Goal: Information Seeking & Learning: Learn about a topic

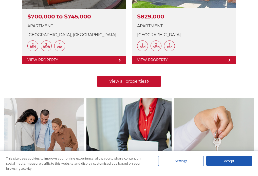
scroll to position [415, 0]
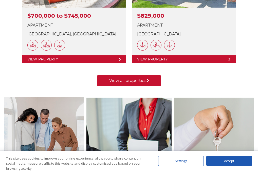
click at [129, 78] on link "View all properties" at bounding box center [128, 80] width 63 height 11
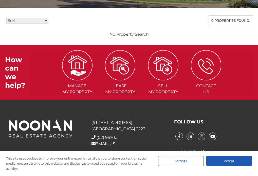
scroll to position [168, 0]
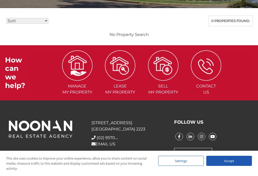
click at [221, 160] on div "Accept" at bounding box center [229, 161] width 46 height 10
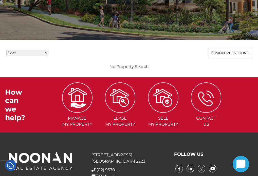
scroll to position [68, 0]
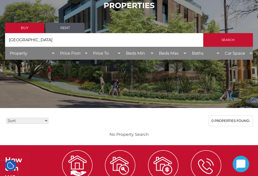
click at [70, 31] on link "Rent" at bounding box center [64, 28] width 39 height 10
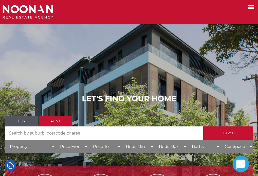
click at [76, 136] on input "Search by Address" at bounding box center [104, 134] width 198 height 14
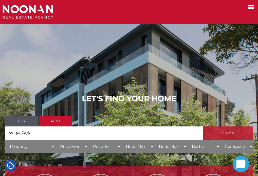
type input "Wiley PArk"
click at [227, 136] on input "Search" at bounding box center [228, 134] width 50 height 14
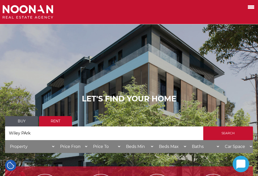
drag, startPoint x: 37, startPoint y: 140, endPoint x: 4, endPoint y: 137, distance: 33.3
click at [4, 137] on div "LET'S FIND YOUR HOME Buy Rent Search Search by Address Wiley PArk House Categor…" at bounding box center [129, 125] width 258 height 77
select select "2"
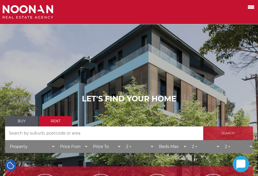
click at [234, 137] on input "Search" at bounding box center [228, 134] width 50 height 14
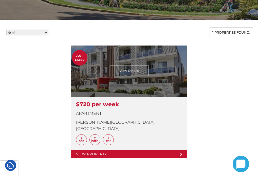
scroll to position [157, 0]
click at [134, 71] on link at bounding box center [129, 102] width 116 height 113
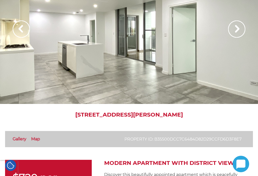
scroll to position [54, 0]
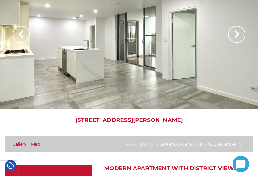
click at [156, 56] on div at bounding box center [129, 39] width 258 height 139
click at [236, 35] on img at bounding box center [236, 34] width 17 height 17
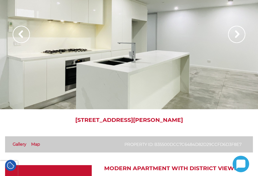
click at [236, 35] on img at bounding box center [236, 34] width 17 height 17
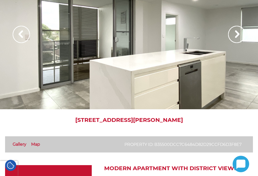
click at [236, 35] on img at bounding box center [236, 34] width 17 height 17
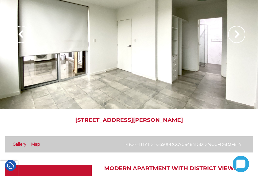
click at [236, 35] on img at bounding box center [236, 34] width 17 height 17
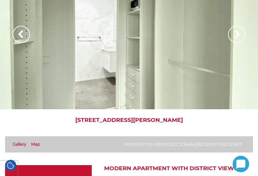
click at [236, 35] on img at bounding box center [236, 34] width 17 height 17
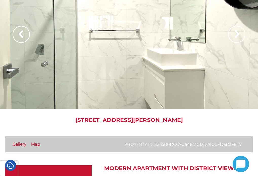
click at [236, 35] on img at bounding box center [236, 34] width 17 height 17
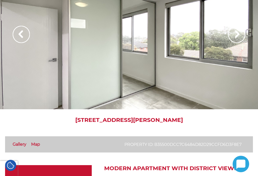
click at [236, 35] on img at bounding box center [236, 34] width 17 height 17
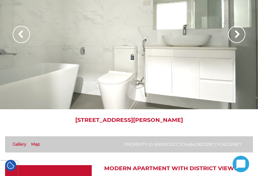
click at [236, 36] on img at bounding box center [236, 34] width 17 height 17
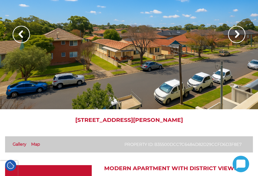
click at [237, 35] on img at bounding box center [236, 34] width 17 height 17
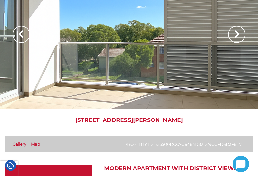
click at [237, 35] on img at bounding box center [236, 34] width 17 height 17
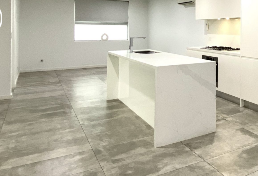
scroll to position [9, 0]
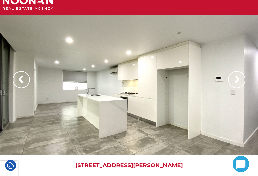
click at [239, 79] on img at bounding box center [236, 79] width 17 height 17
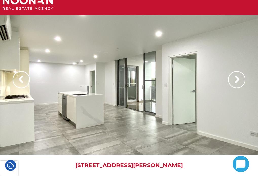
click at [239, 79] on img at bounding box center [236, 79] width 17 height 17
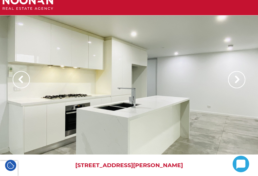
click at [239, 79] on img at bounding box center [236, 79] width 17 height 17
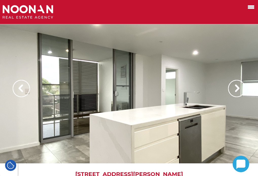
scroll to position [0, 0]
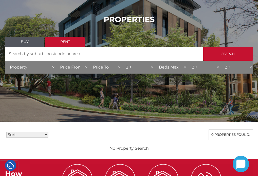
scroll to position [52, 0]
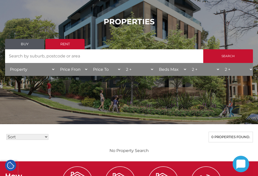
select select "1"
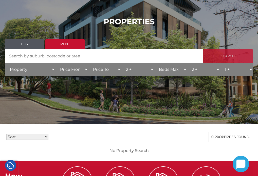
click at [229, 60] on input "Search" at bounding box center [228, 56] width 50 height 14
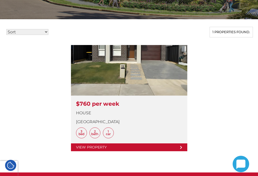
scroll to position [159, 0]
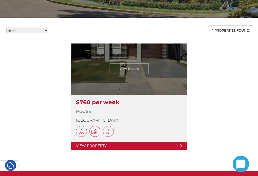
click at [137, 145] on link at bounding box center [129, 97] width 116 height 106
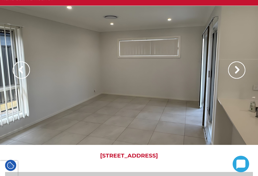
scroll to position [18, 0]
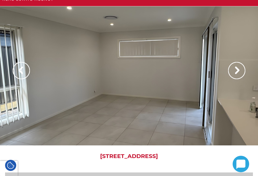
click at [236, 70] on img at bounding box center [236, 70] width 17 height 17
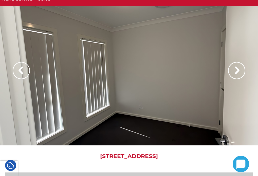
click at [236, 70] on img at bounding box center [236, 70] width 17 height 17
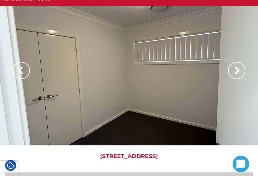
click at [236, 70] on img at bounding box center [236, 70] width 17 height 17
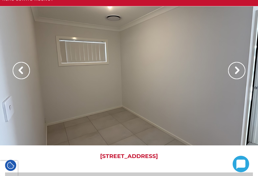
click at [236, 70] on img at bounding box center [236, 70] width 17 height 17
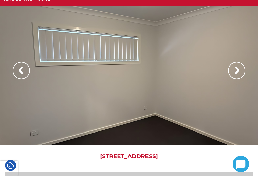
click at [236, 70] on img at bounding box center [236, 70] width 17 height 17
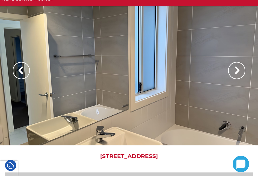
click at [236, 70] on img at bounding box center [236, 70] width 17 height 17
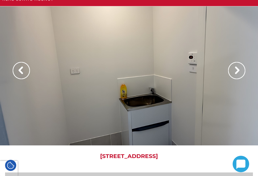
click at [236, 70] on img at bounding box center [236, 70] width 17 height 17
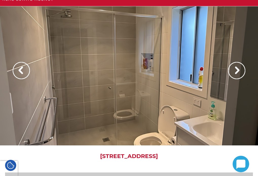
click at [236, 70] on img at bounding box center [236, 70] width 17 height 17
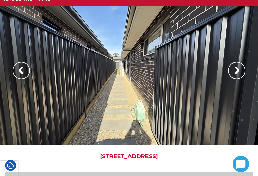
click at [236, 70] on img at bounding box center [236, 70] width 17 height 17
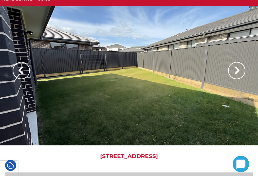
click at [236, 70] on img at bounding box center [236, 70] width 17 height 17
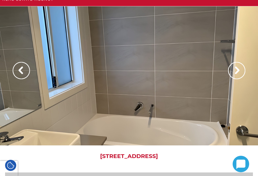
click at [236, 70] on img at bounding box center [236, 70] width 17 height 17
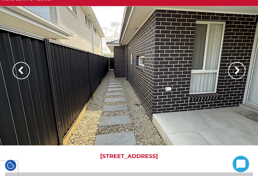
click at [236, 70] on img at bounding box center [236, 70] width 17 height 17
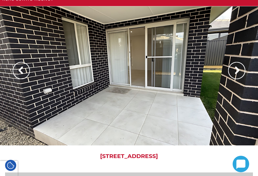
click at [236, 70] on img at bounding box center [236, 70] width 17 height 17
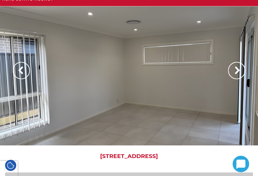
click at [236, 70] on img at bounding box center [236, 70] width 17 height 17
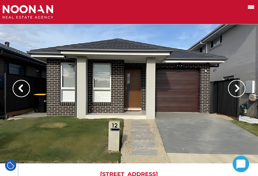
scroll to position [0, 0]
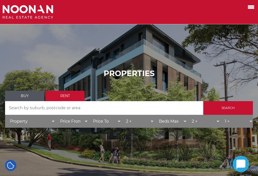
scroll to position [-1, 0]
